Goal: Task Accomplishment & Management: Use online tool/utility

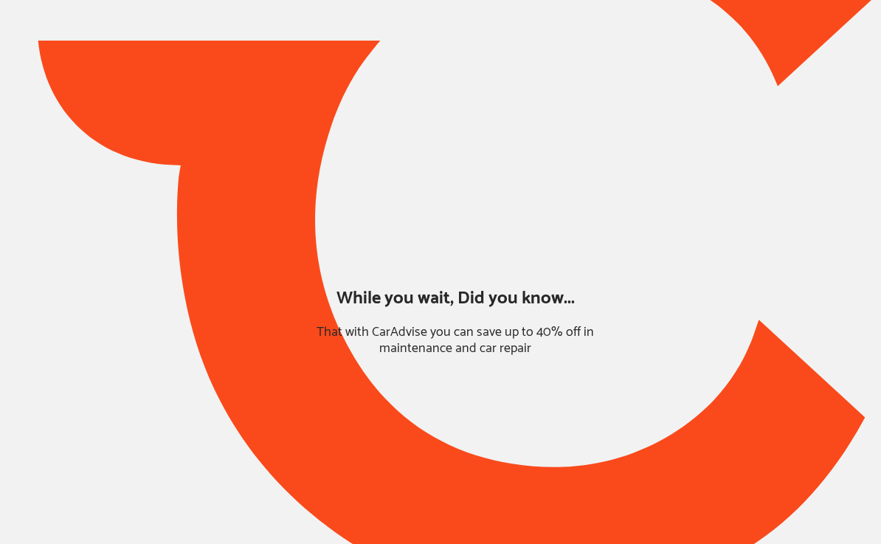
type input "*****"
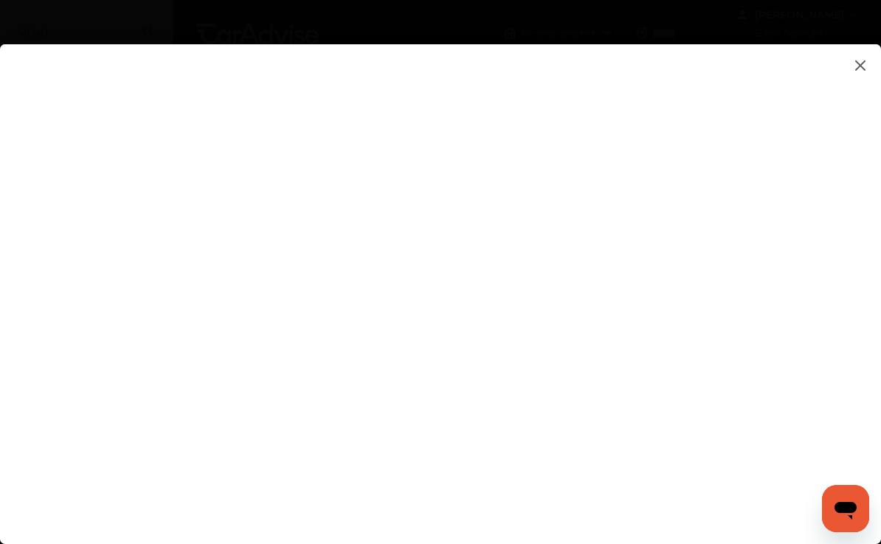
click at [729, 265] on flutter-view at bounding box center [440, 279] width 881 height 470
click at [786, 212] on flutter-view at bounding box center [440, 279] width 881 height 470
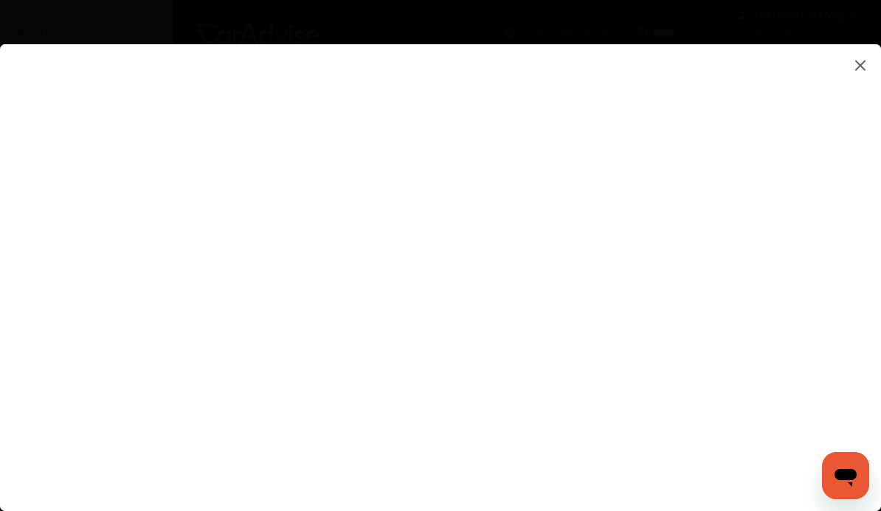
type textarea "**********"
click at [607, 212] on flutter-view at bounding box center [440, 279] width 881 height 470
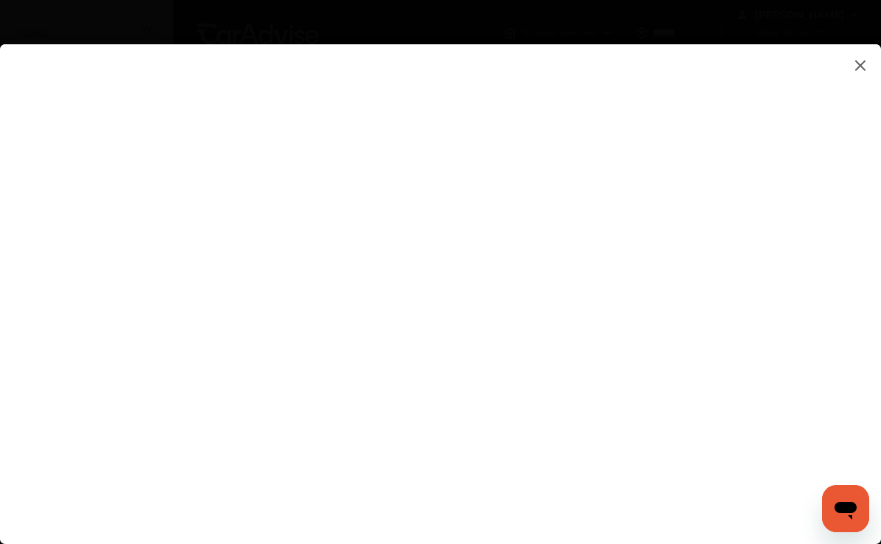
click at [722, 325] on flutter-view at bounding box center [440, 279] width 881 height 470
click at [463, 423] on flutter-view at bounding box center [440, 279] width 881 height 470
click at [657, 465] on flutter-view at bounding box center [440, 279] width 881 height 470
click at [792, 267] on flutter-view at bounding box center [440, 279] width 881 height 470
click at [871, 52] on flutter-view at bounding box center [440, 279] width 881 height 470
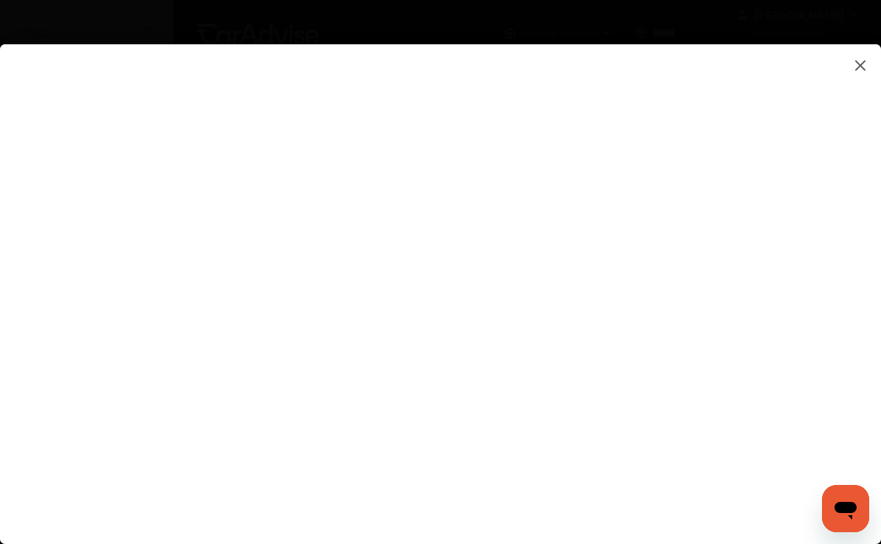
click at [859, 66] on img at bounding box center [860, 65] width 18 height 18
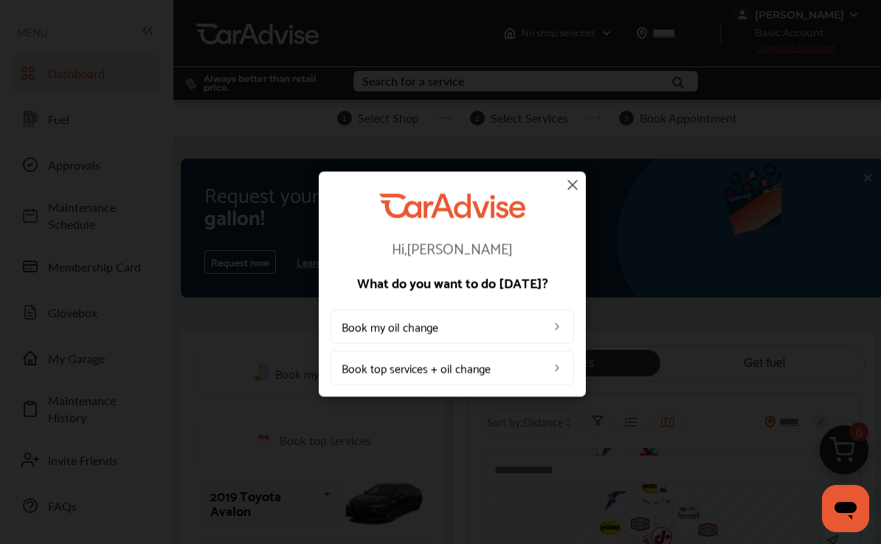
click at [574, 184] on img at bounding box center [573, 185] width 18 height 18
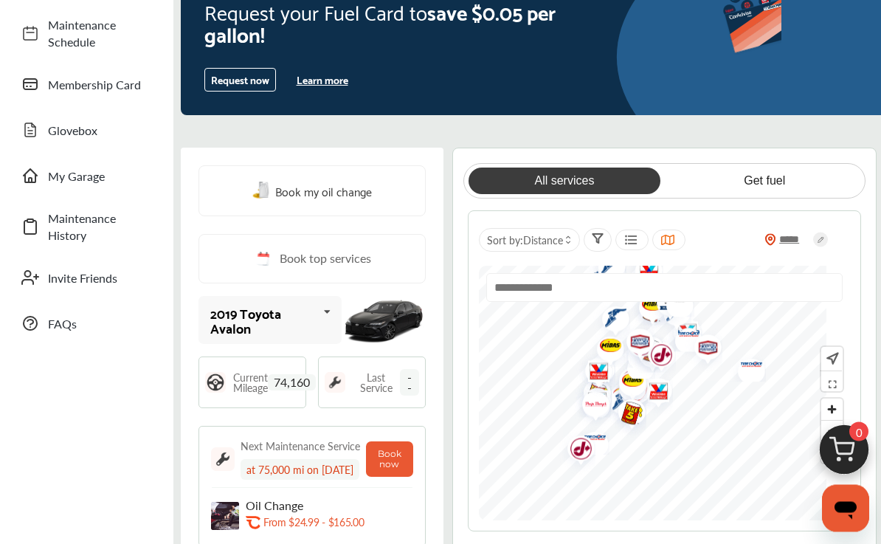
click at [651, 356] on img "Map marker" at bounding box center [634, 344] width 39 height 46
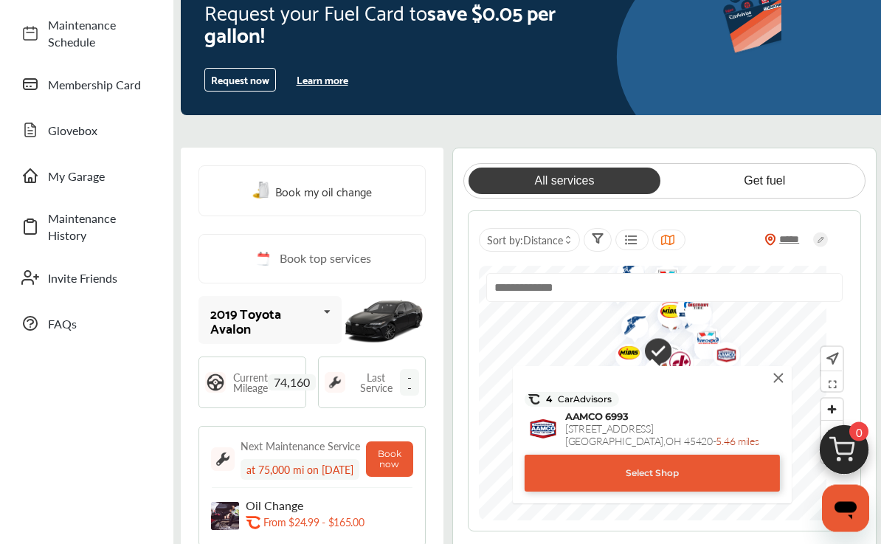
scroll to position [182, 0]
click at [574, 245] on div at bounding box center [568, 240] width 11 height 10
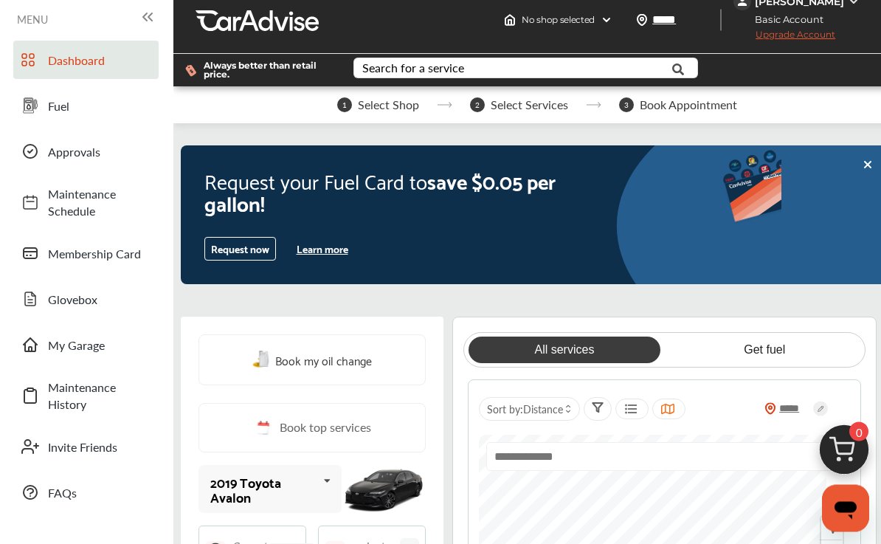
scroll to position [0, 0]
